Goal: Go to known website: Access a specific website the user already knows

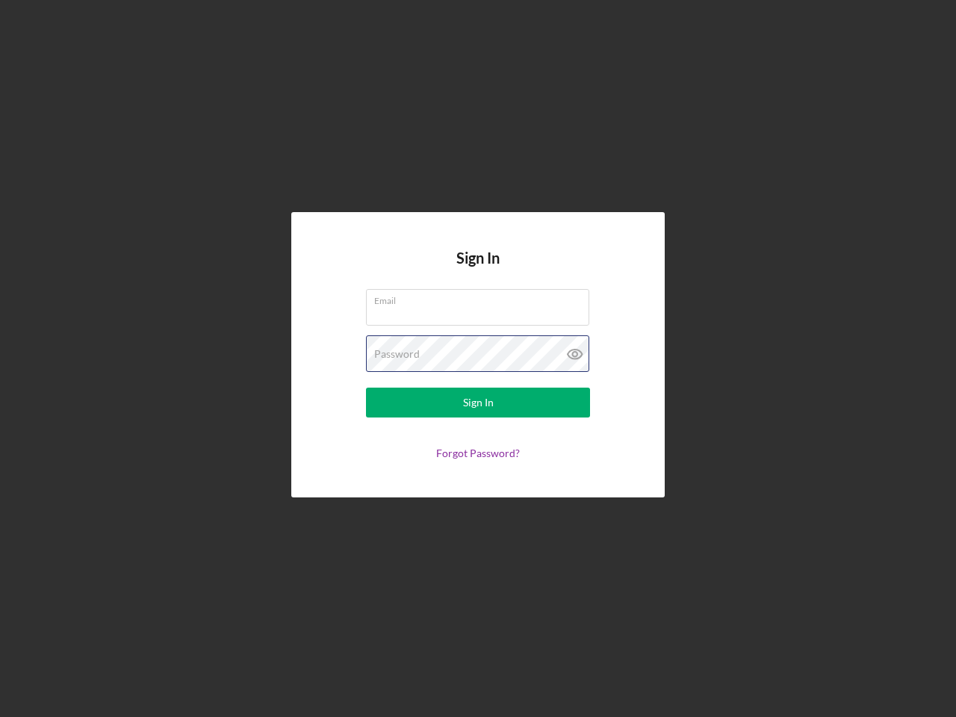
click at [478, 359] on div "Password" at bounding box center [478, 353] width 224 height 37
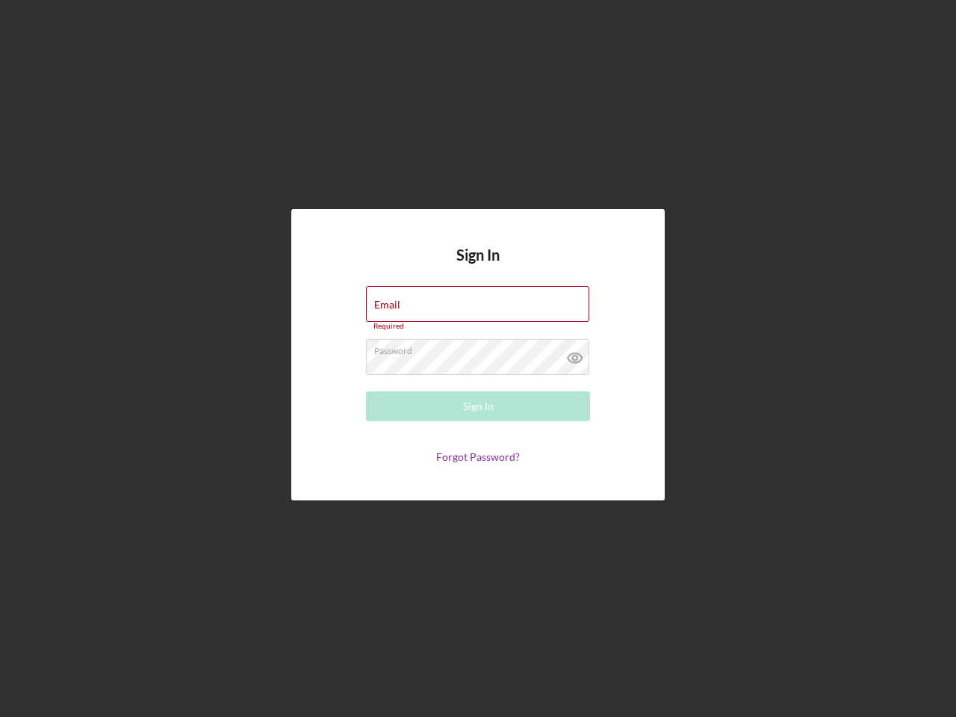
click at [575, 354] on icon at bounding box center [574, 357] width 37 height 37
